Goal: Information Seeking & Learning: Find specific fact

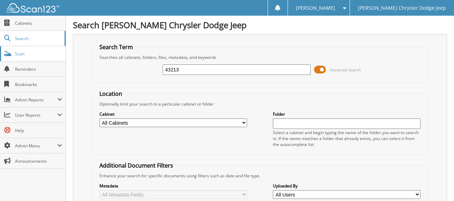
scroll to position [356, 0]
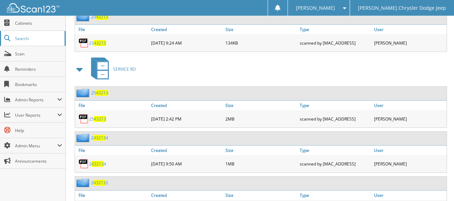
click at [27, 37] on span "Search" at bounding box center [38, 39] width 46 height 6
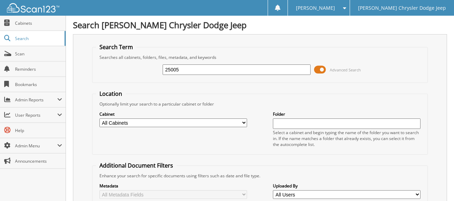
click at [271, 75] on input "25005" at bounding box center [237, 70] width 148 height 10
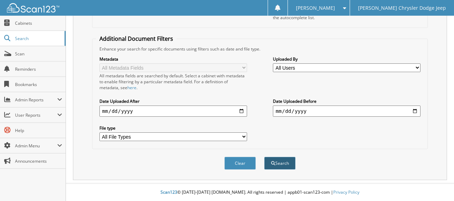
type input "25005"
click at [279, 161] on button "Search" at bounding box center [279, 163] width 31 height 13
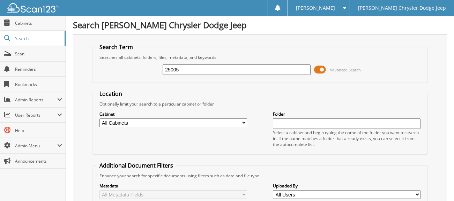
click at [185, 73] on input "25005" at bounding box center [237, 70] width 148 height 10
type input "43537"
click at [121, 83] on fieldset "Search Term Searches all cabinets, folders, files, metadata, and keywords 43537…" at bounding box center [260, 63] width 336 height 40
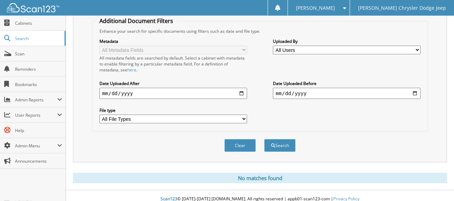
scroll to position [163, 0]
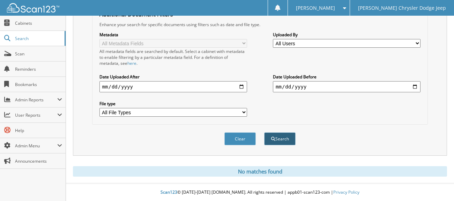
click at [274, 136] on button "Search" at bounding box center [279, 139] width 31 height 13
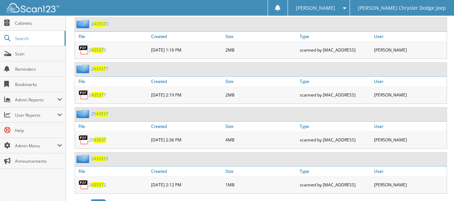
scroll to position [641, 0]
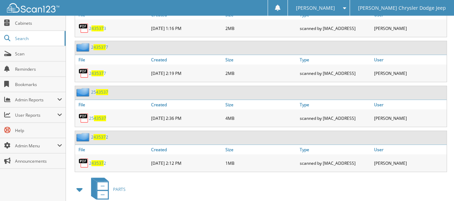
click at [101, 121] on span "43537" at bounding box center [100, 119] width 12 height 6
